Goal: Find specific page/section: Find specific page/section

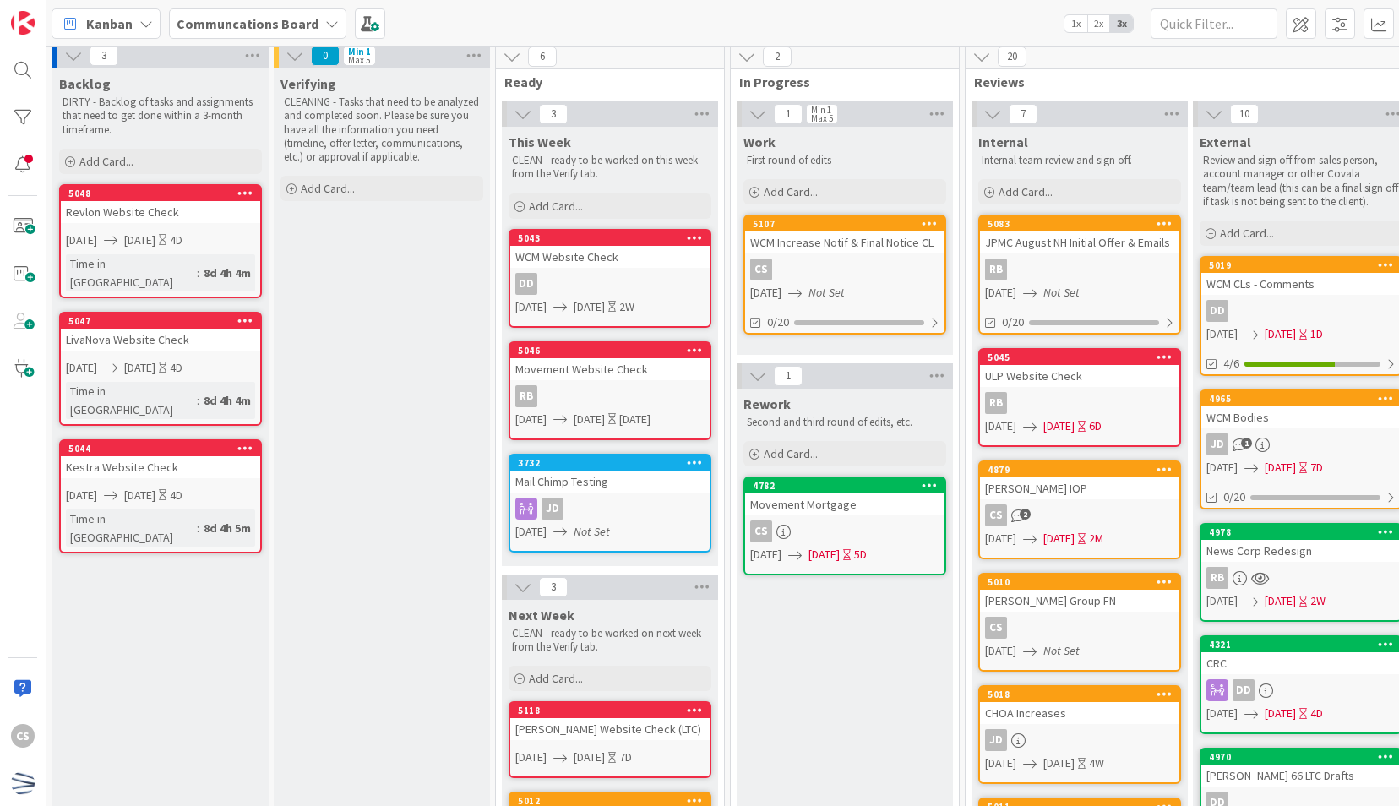
scroll to position [4, 0]
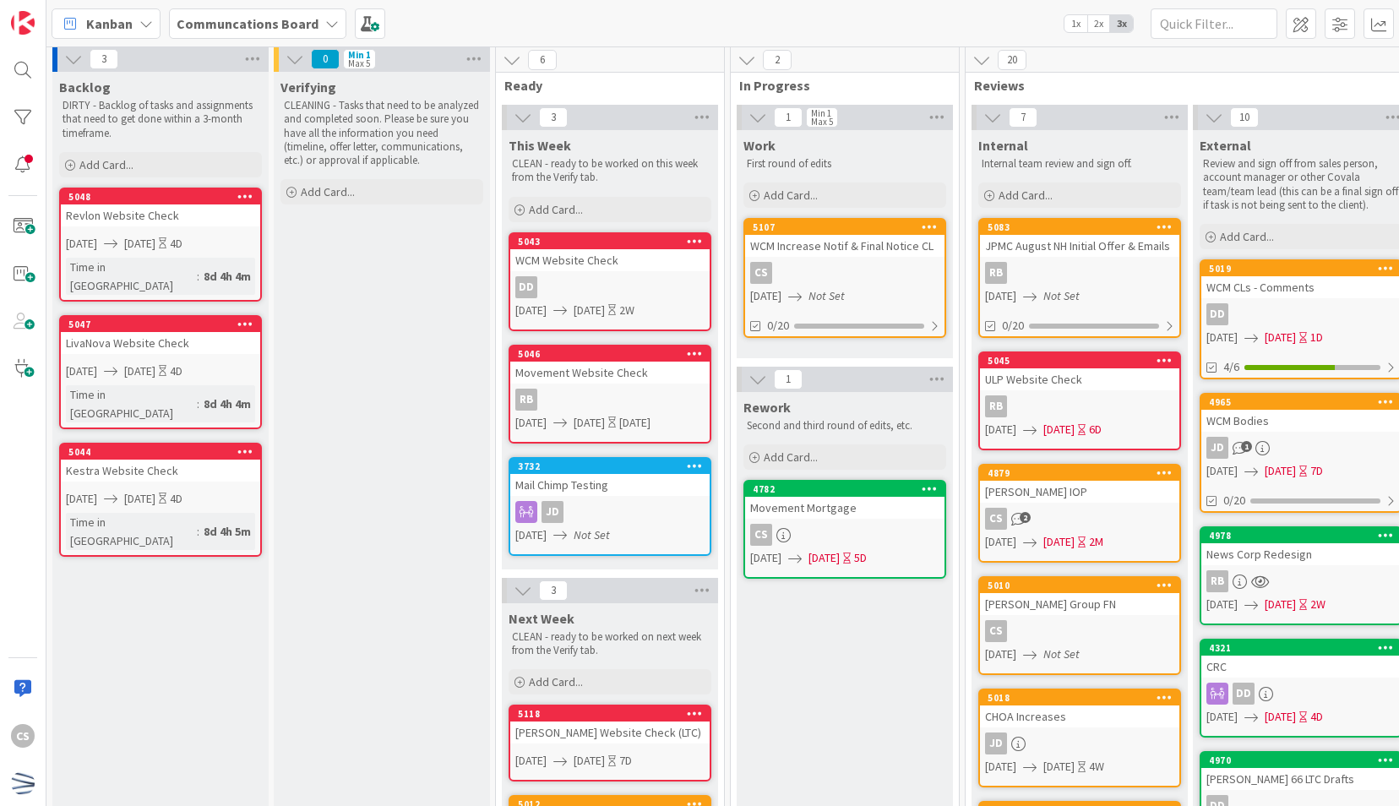
click at [438, 581] on div "Verifying CLEANING - Tasks that need to be analyzed and completed soon. Please …" at bounding box center [382, 771] width 216 height 1399
click at [894, 264] on div "CS" at bounding box center [844, 273] width 199 height 22
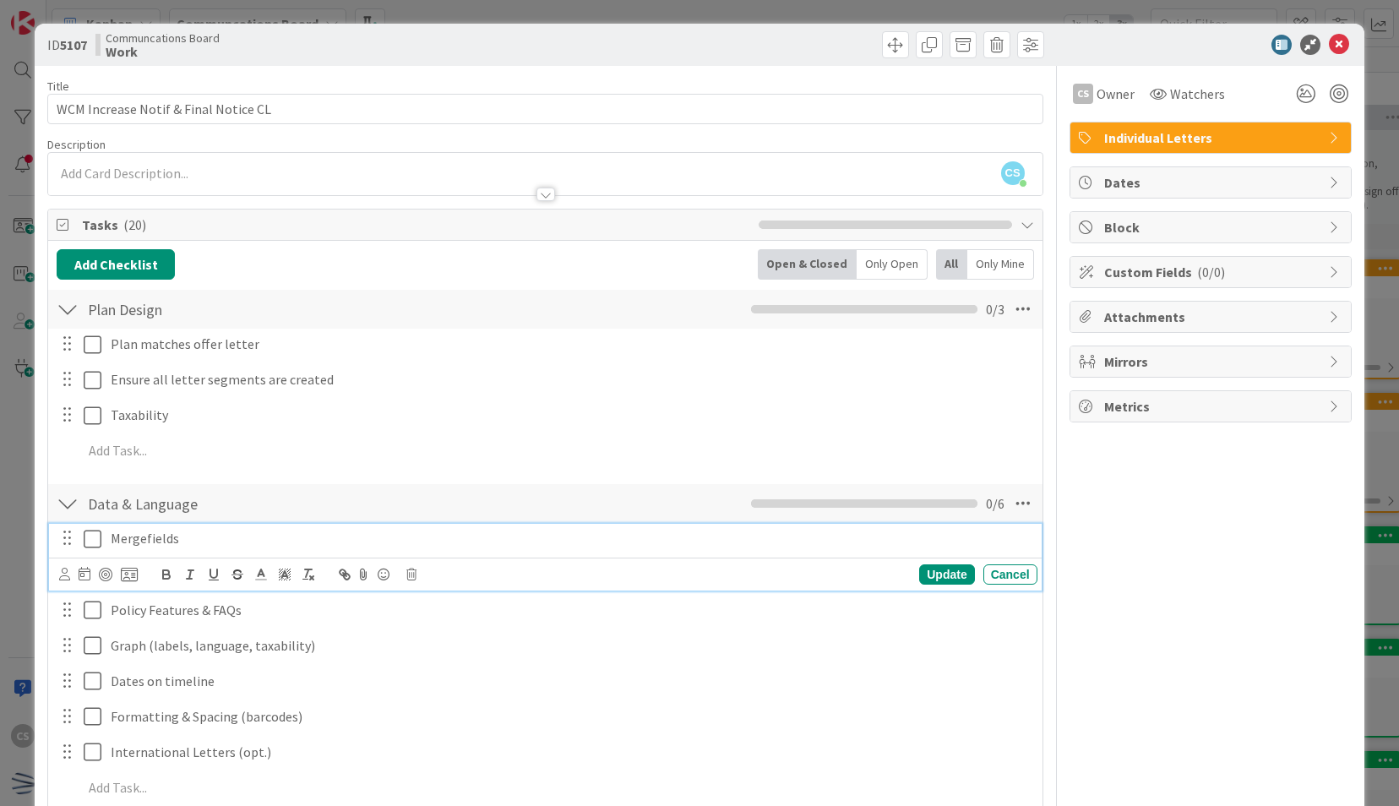
click at [94, 535] on icon at bounding box center [93, 539] width 18 height 20
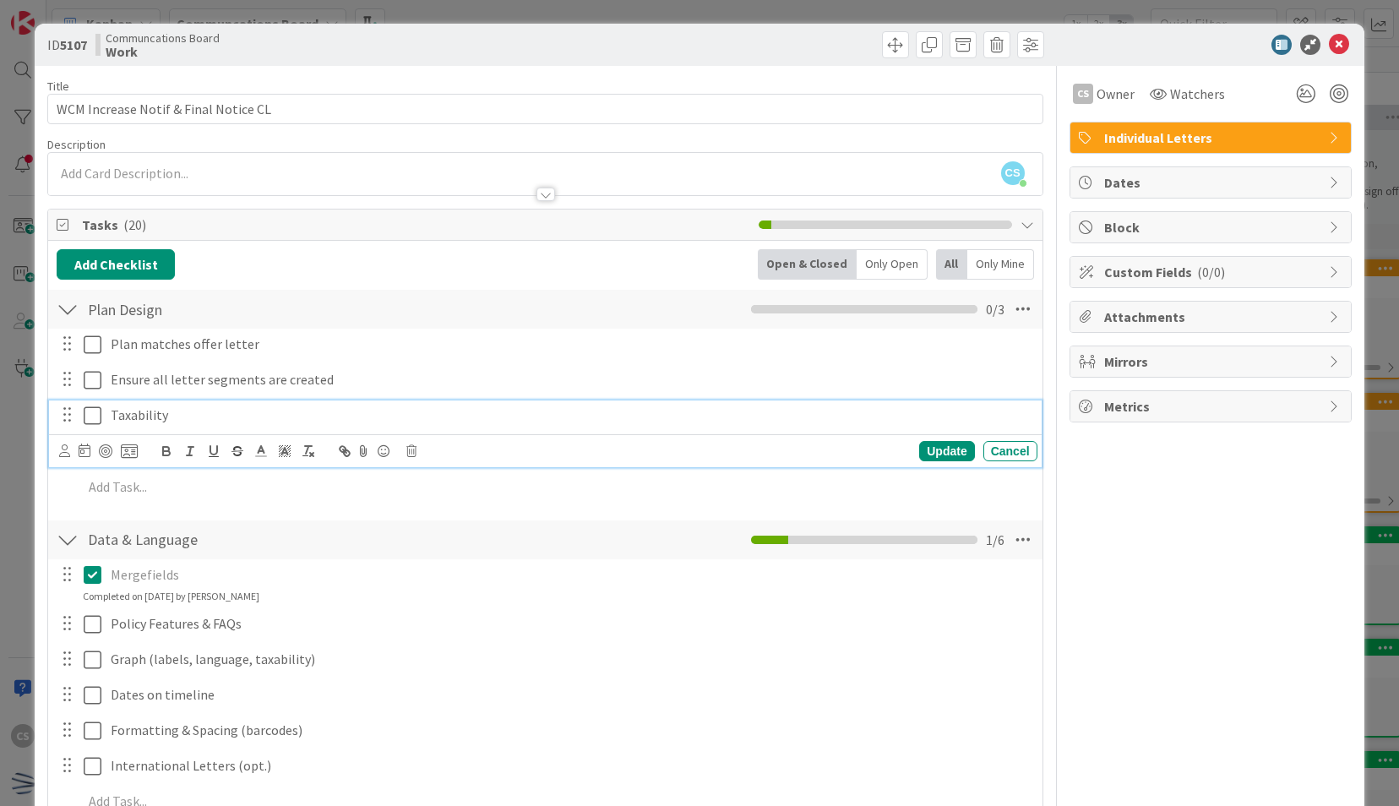
click at [427, 422] on div "Taxability" at bounding box center [571, 415] width 934 height 30
click at [1329, 37] on icon at bounding box center [1339, 45] width 20 height 20
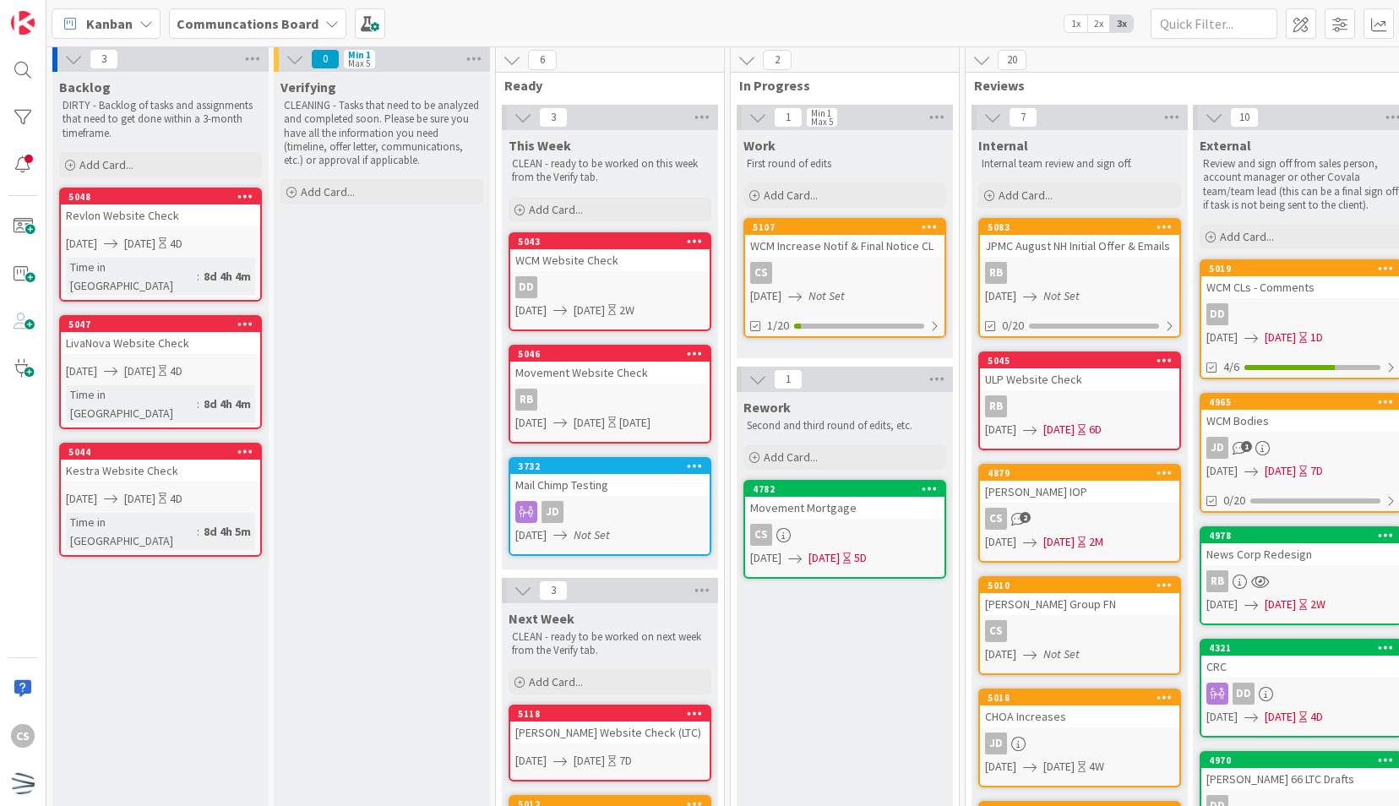
click at [404, 422] on div "Verifying CLEANING - Tasks that need to be analyzed and completed soon. Please …" at bounding box center [382, 771] width 216 height 1399
click at [320, 595] on div "Verifying CLEANING - Tasks that need to be analyzed and completed soon. Please …" at bounding box center [382, 771] width 216 height 1399
click at [434, 395] on div "Verifying CLEANING - Tasks that need to be analyzed and completed soon. Please …" at bounding box center [382, 771] width 216 height 1399
